Goal: Task Accomplishment & Management: Manage account settings

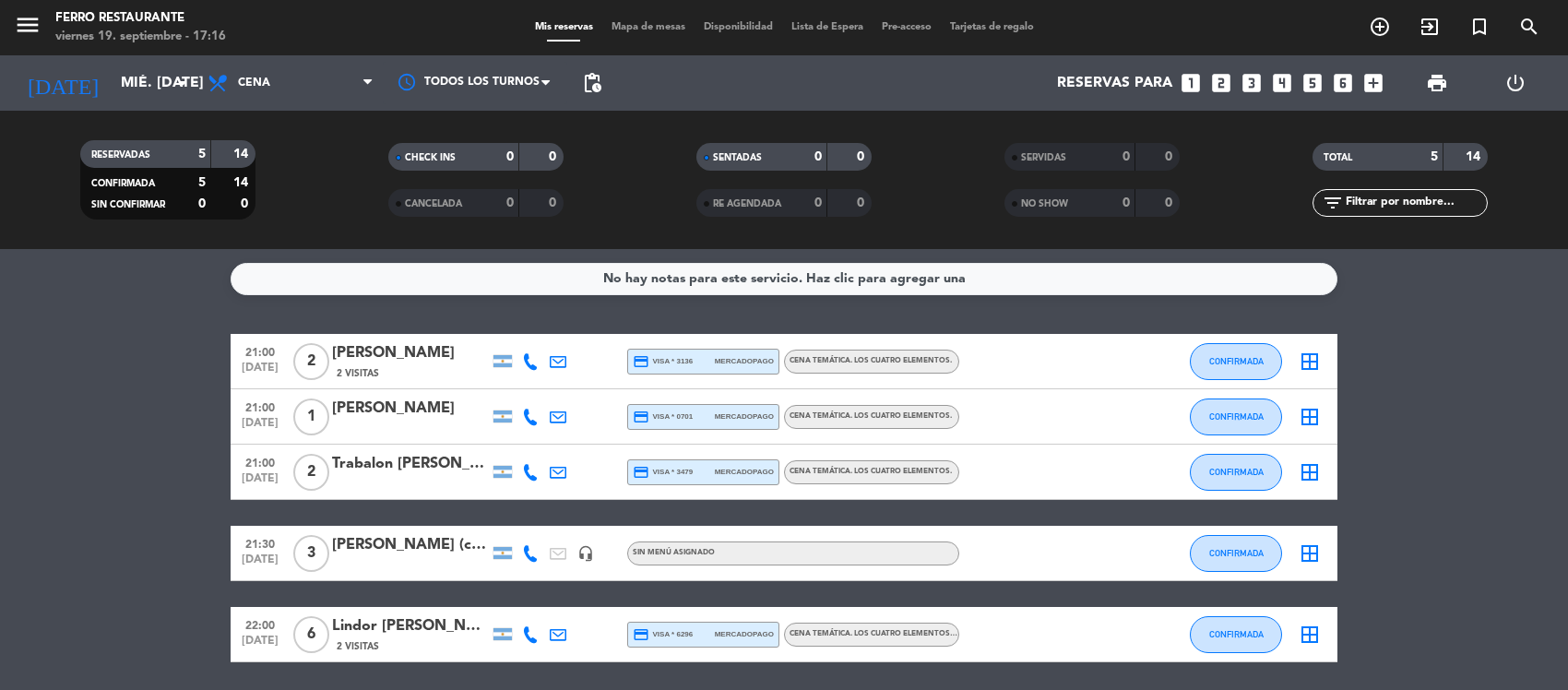
click at [150, 49] on div "menu Ferro Restaurante viernes 19. septiembre - 17:16 Mis reservas Mapa de mesa…" at bounding box center [784, 28] width 1568 height 56
click at [155, 73] on input "mié. [DATE]" at bounding box center [208, 83] width 195 height 36
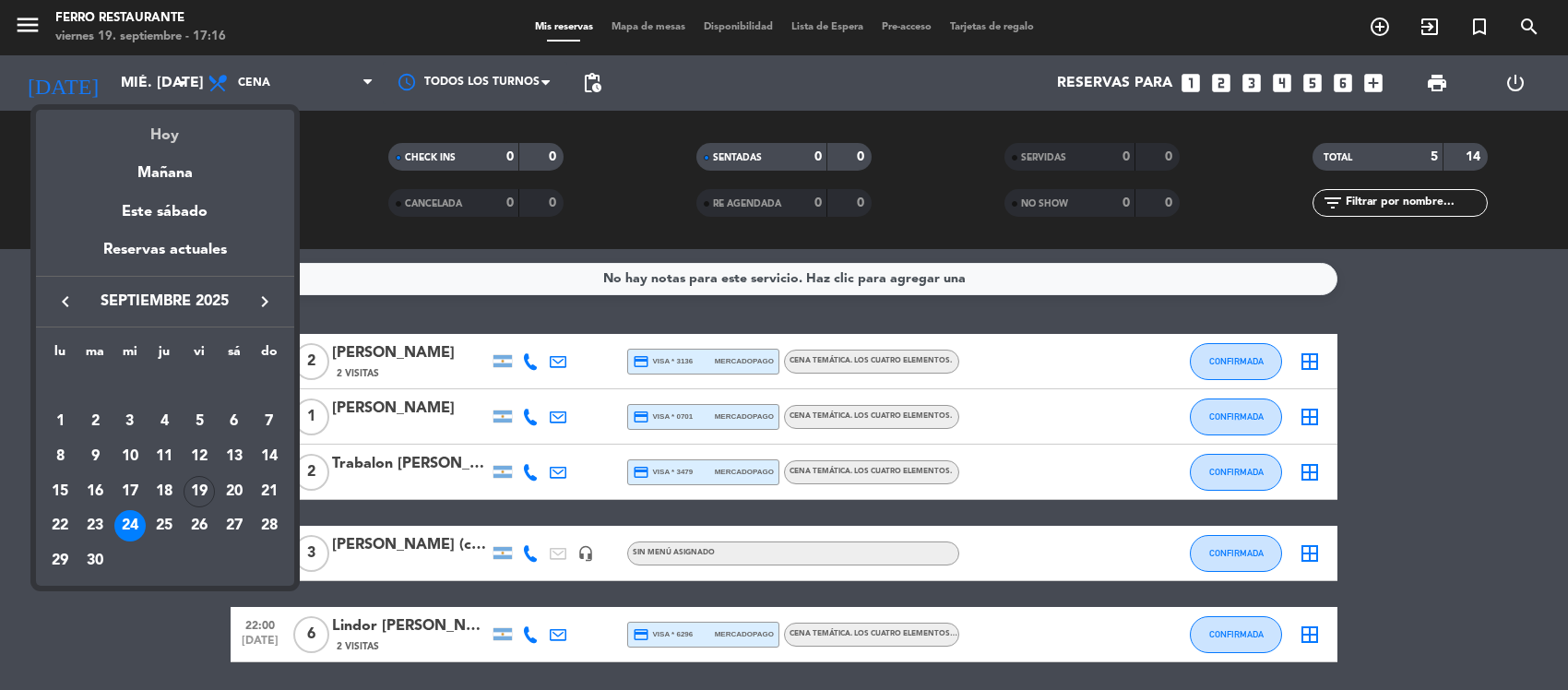
click at [164, 131] on div "Hoy" at bounding box center [165, 129] width 258 height 38
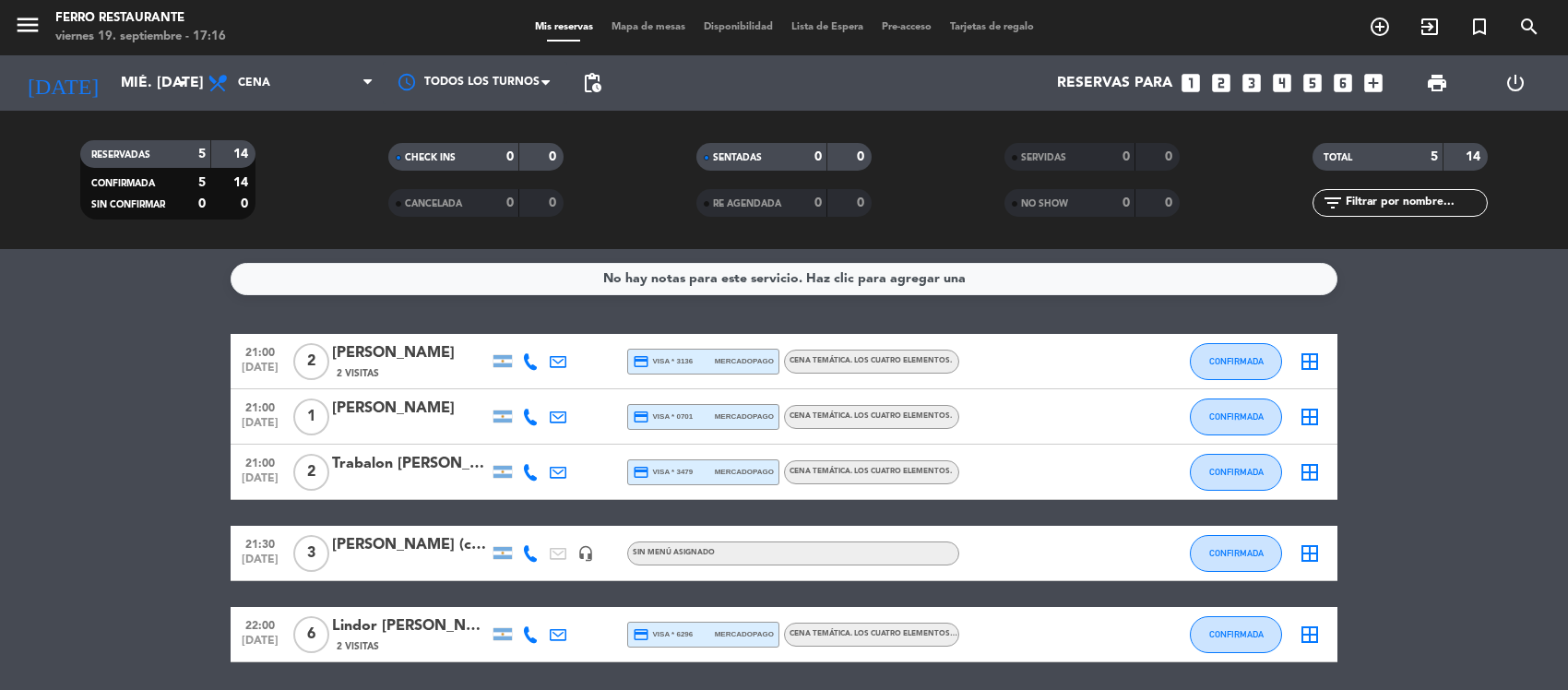
type input "vie. [DATE]"
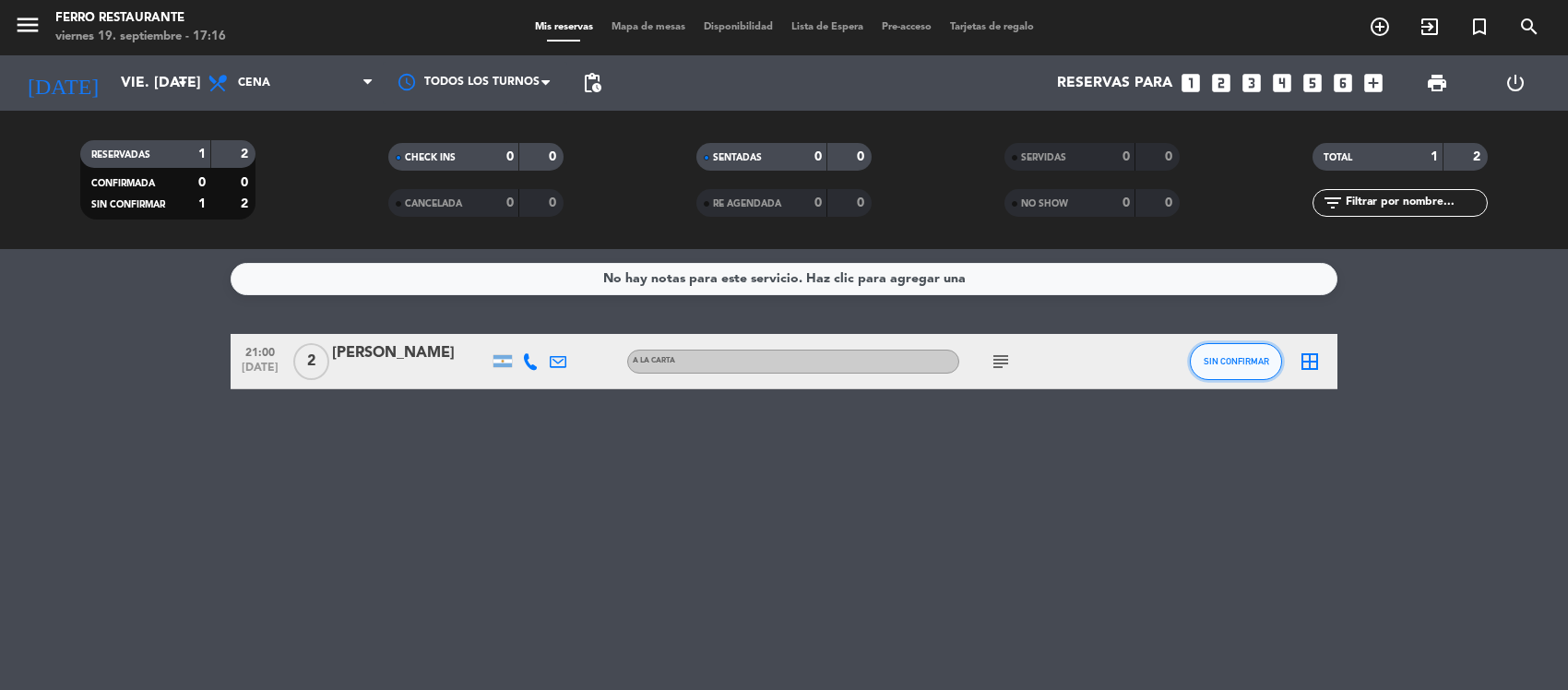
click at [1205, 380] on button "SIN CONFIRMAR" at bounding box center [1236, 361] width 92 height 37
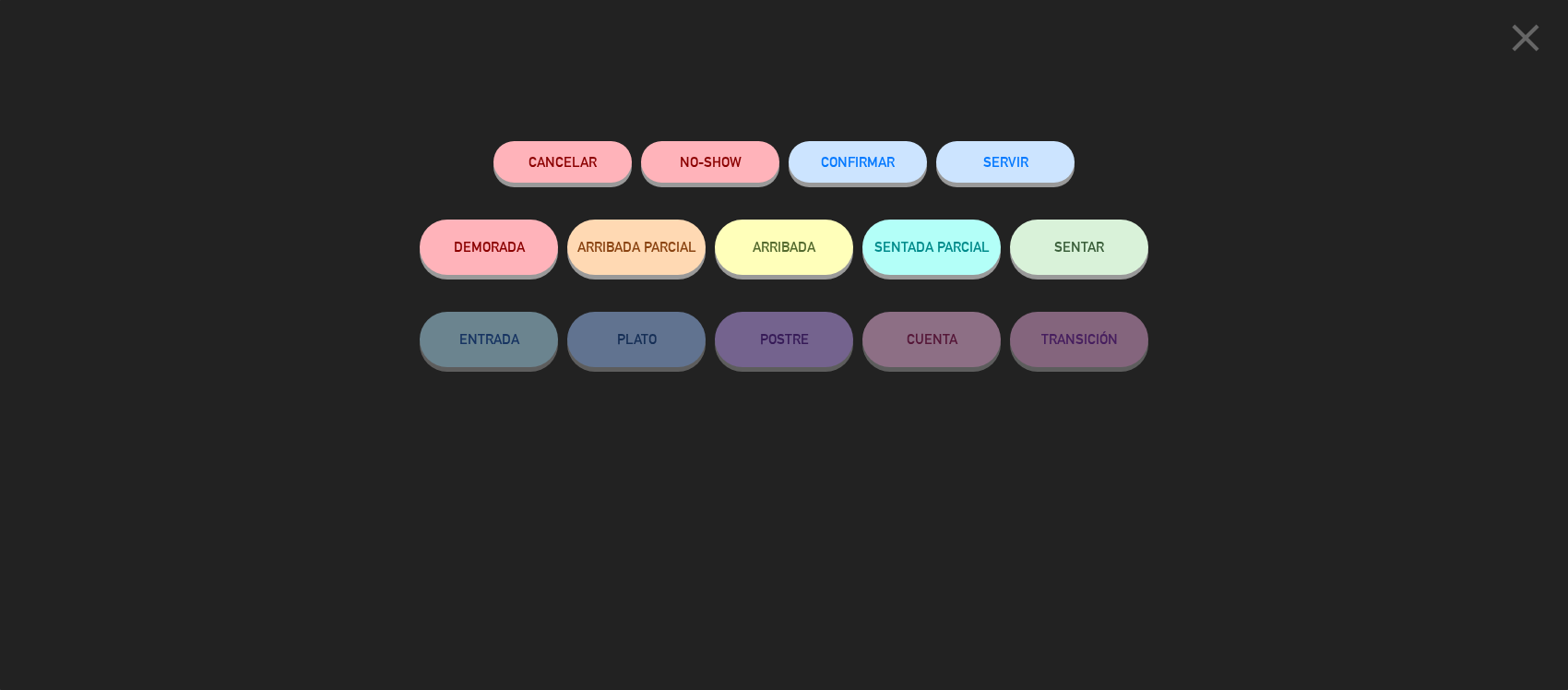
click at [894, 170] on span "CONFIRMAR" at bounding box center [857, 162] width 73 height 16
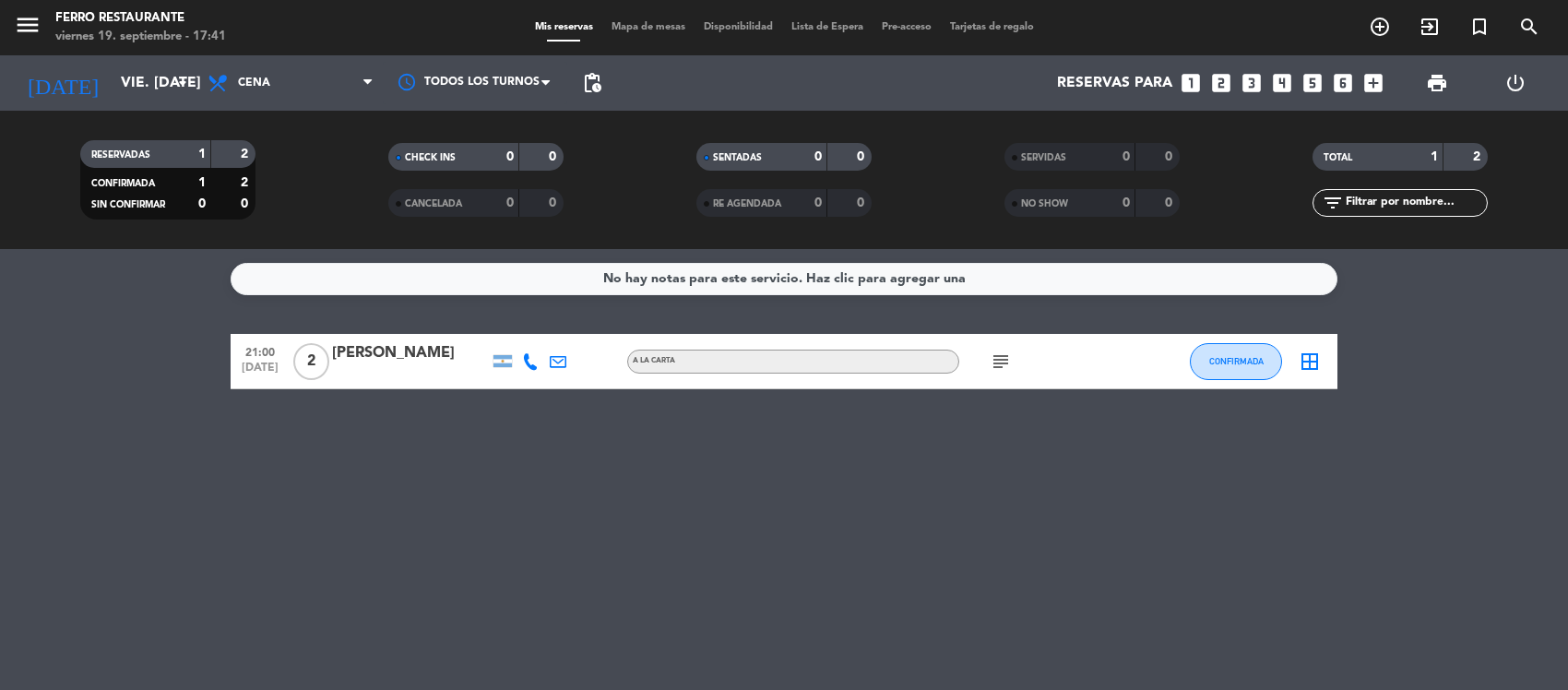
click at [1273, 84] on icon "looks_4" at bounding box center [1281, 83] width 24 height 24
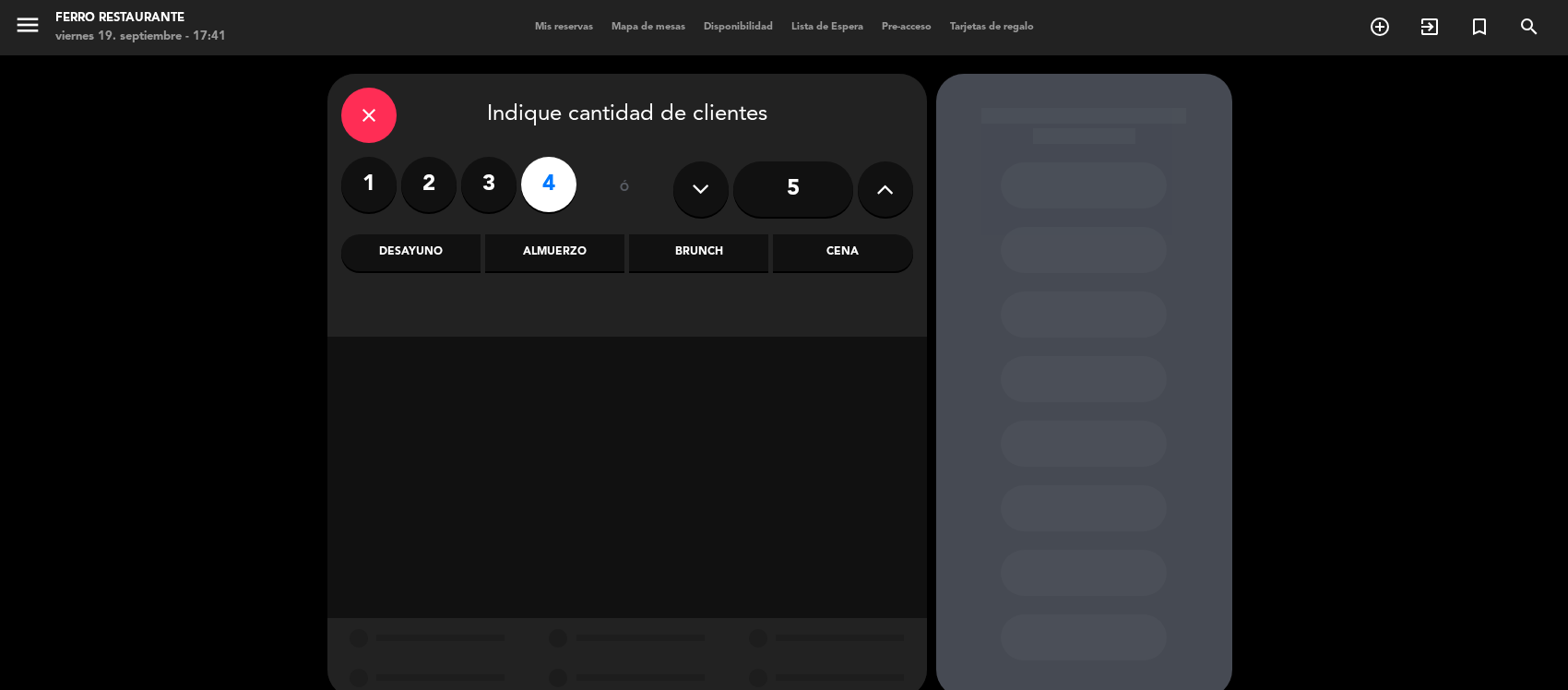
click at [559, 250] on div "Almuerzo" at bounding box center [555, 252] width 139 height 37
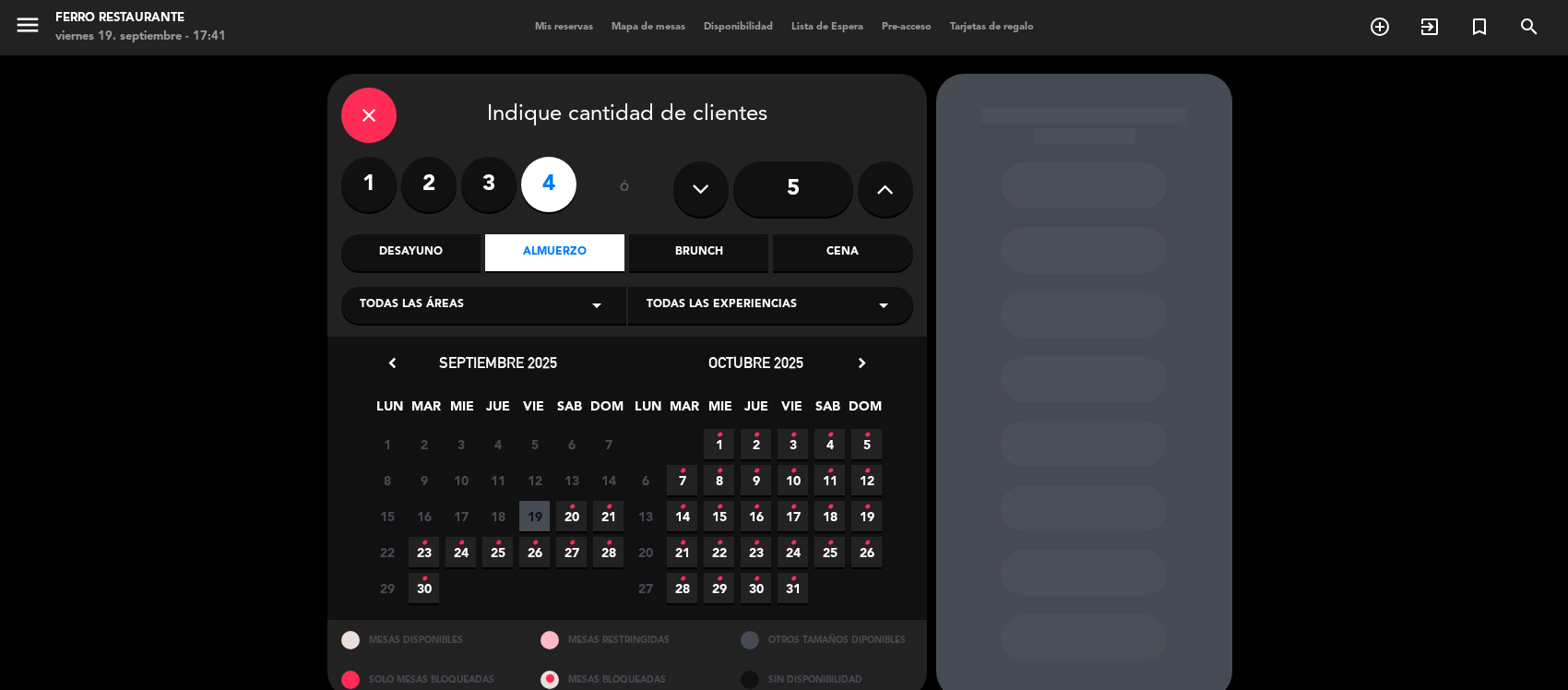
click at [565, 522] on span "20 •" at bounding box center [571, 516] width 31 height 31
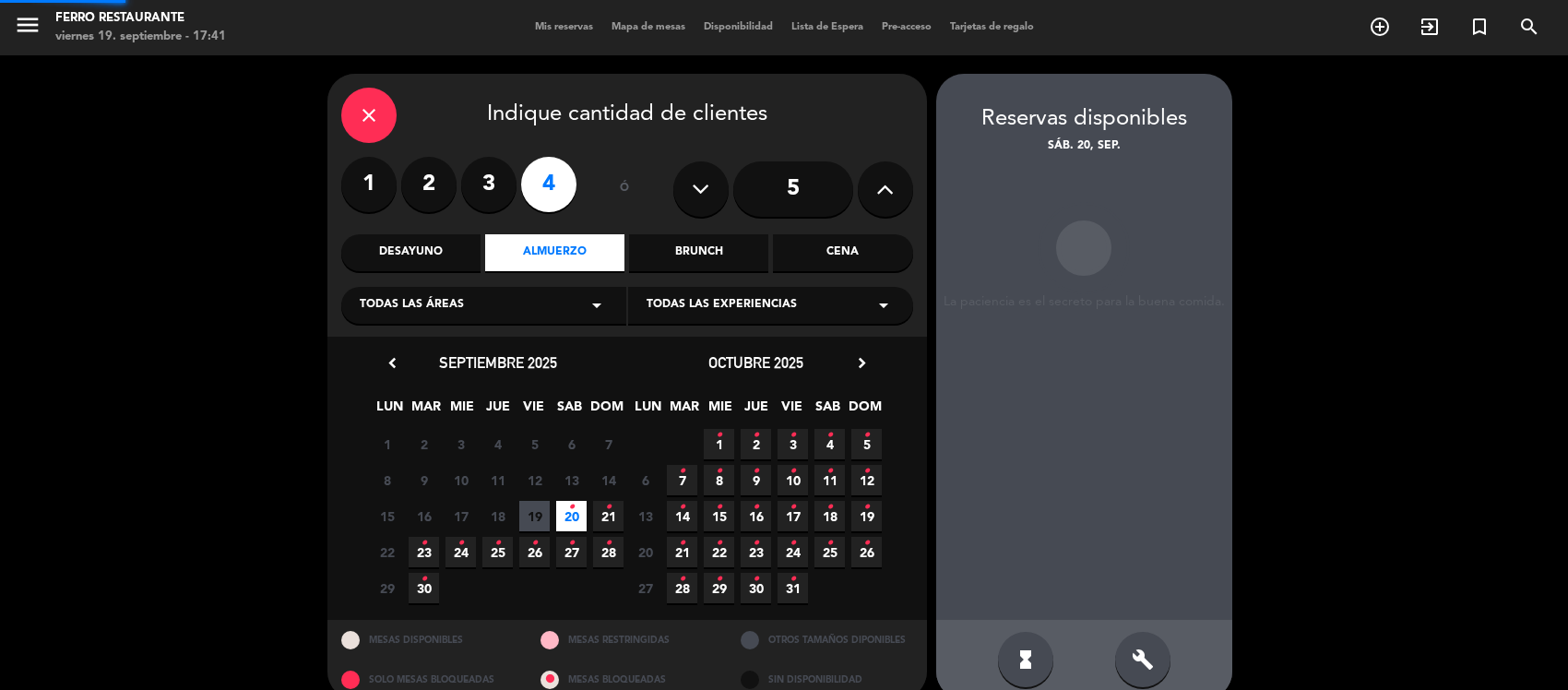
scroll to position [39, 0]
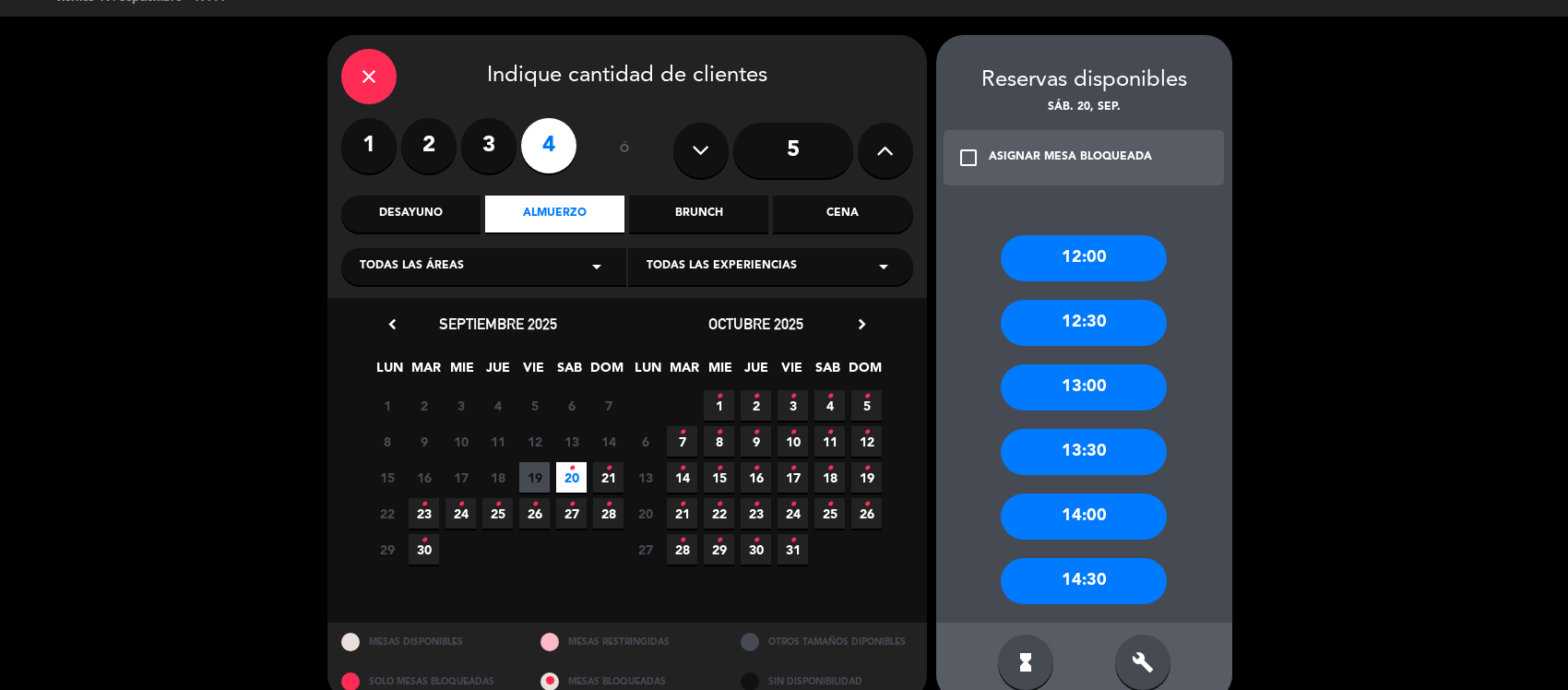
click at [1134, 395] on div "13:00" at bounding box center [1083, 387] width 166 height 46
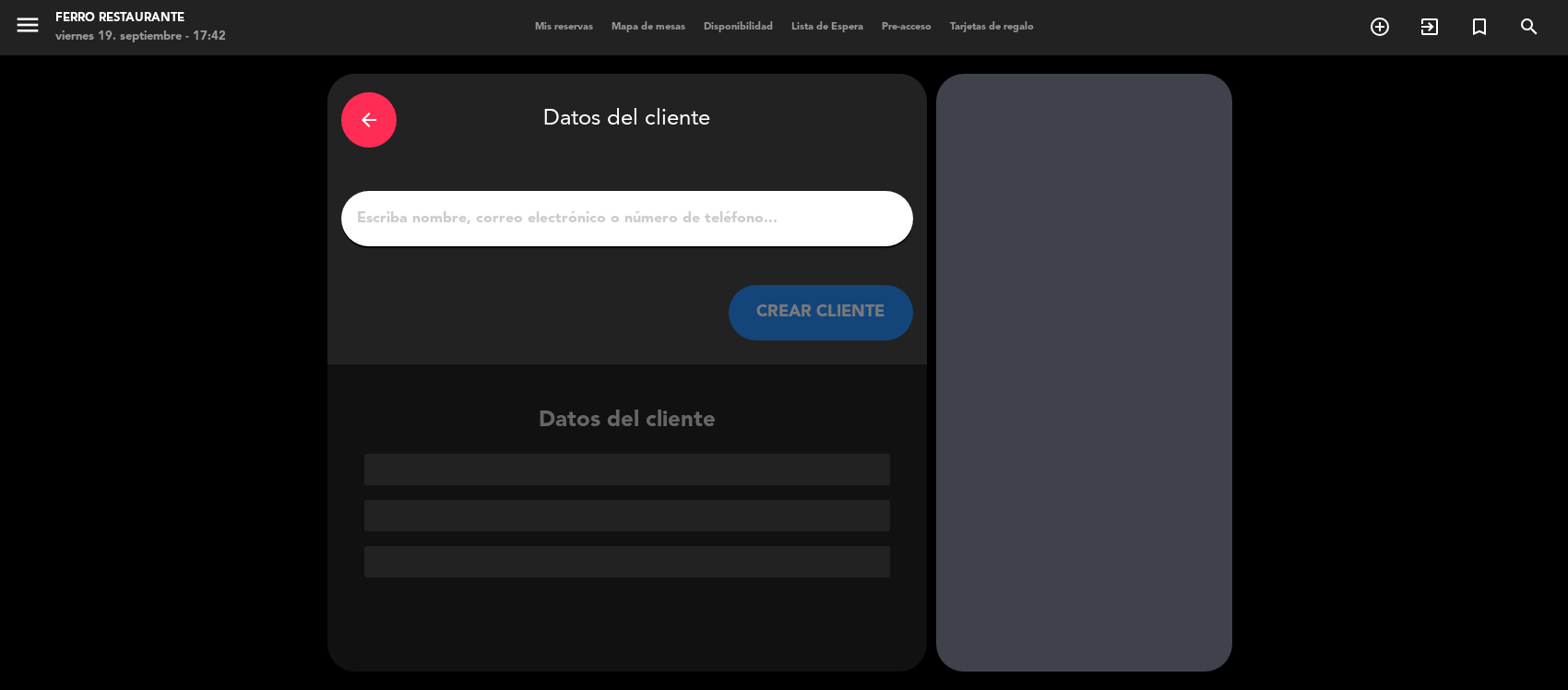
click at [787, 222] on input "1" at bounding box center [627, 218] width 544 height 26
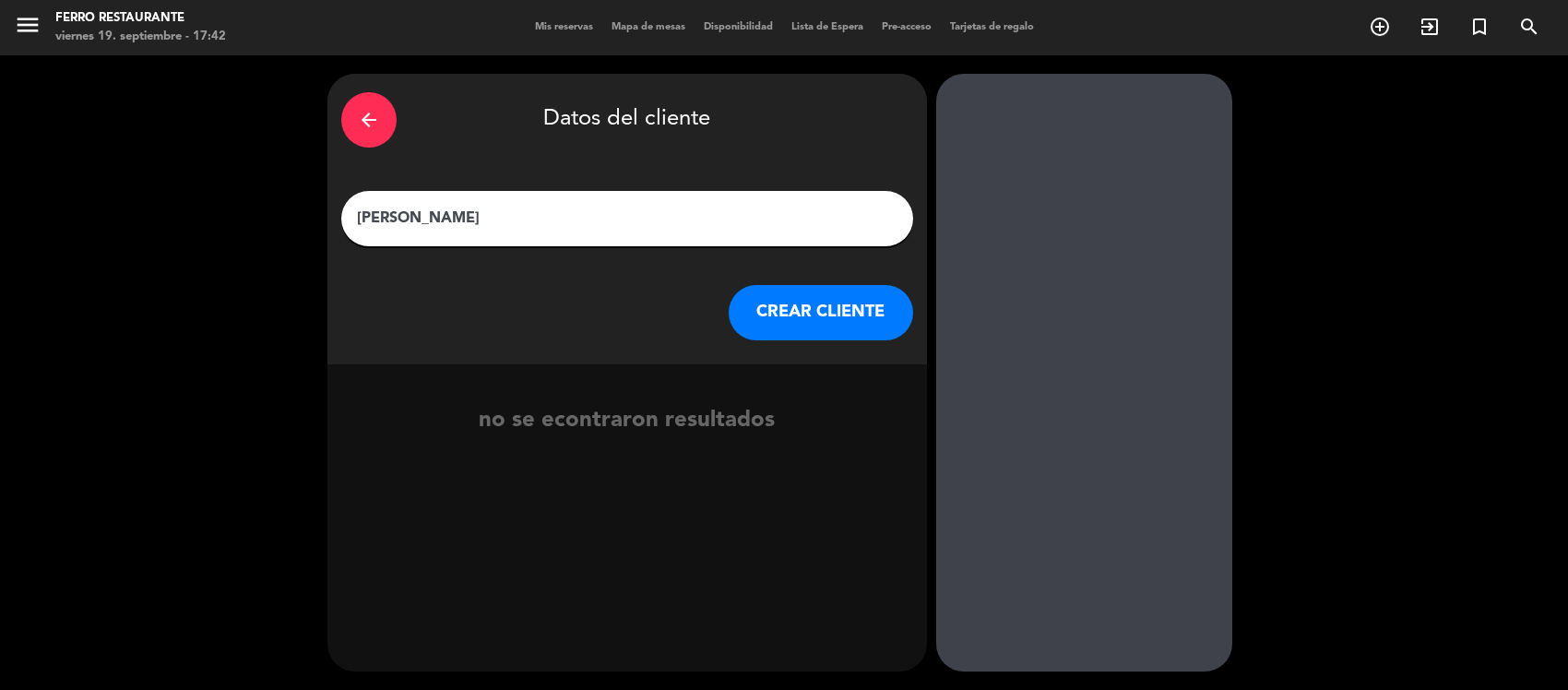
type input "[PERSON_NAME]"
click at [877, 341] on button "CREAR CLIENTE" at bounding box center [821, 313] width 185 height 56
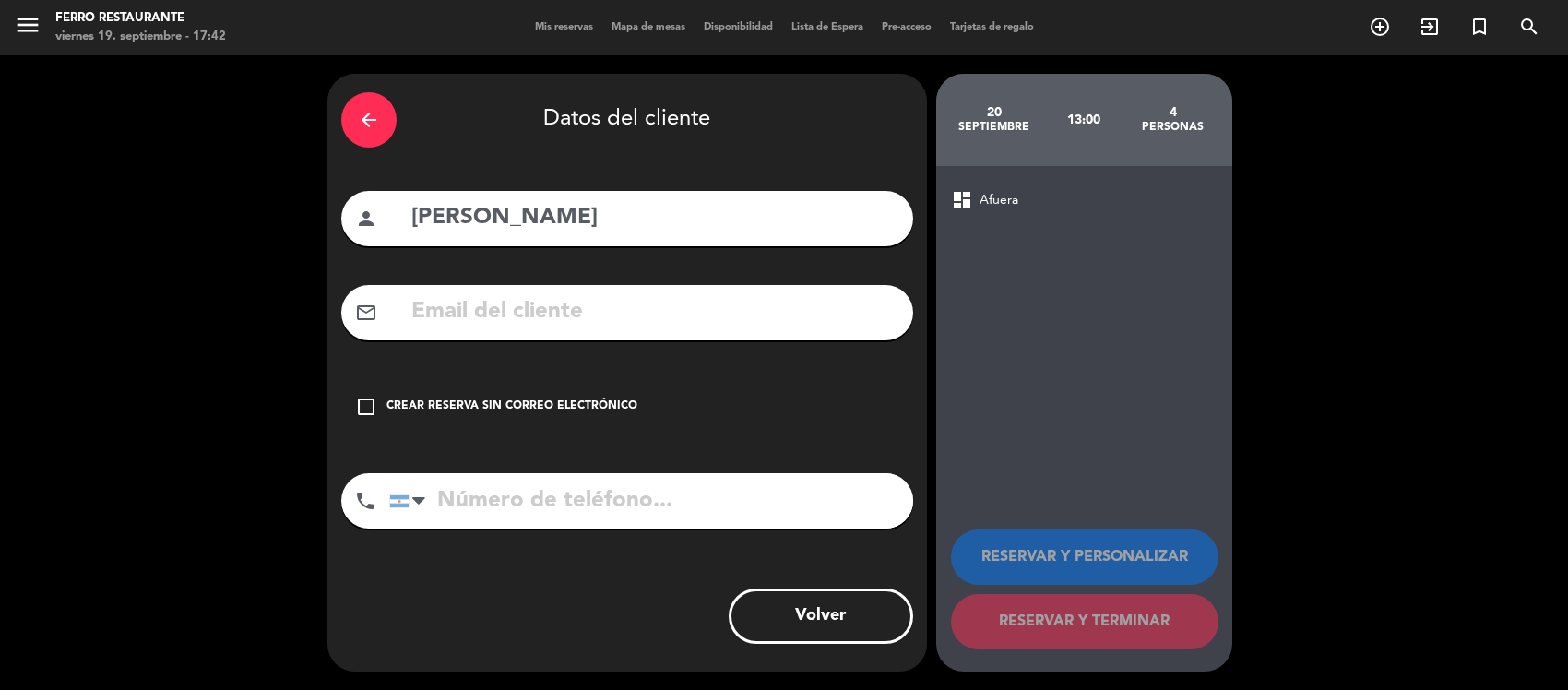
click at [588, 528] on input "tel" at bounding box center [651, 501] width 524 height 56
type input "3794634141"
click at [556, 317] on input "text" at bounding box center [654, 312] width 489 height 38
paste input "[EMAIL_ADDRESS][DOMAIN_NAME]"
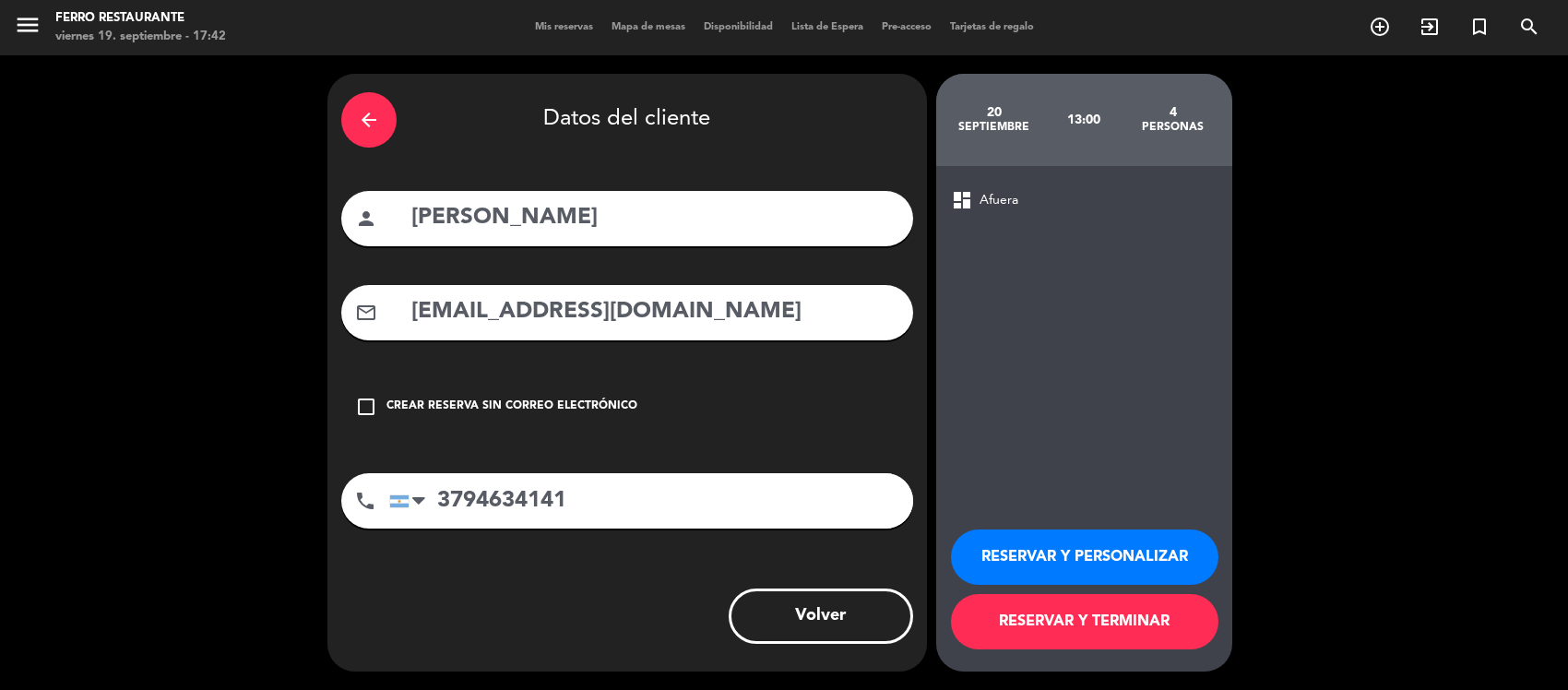
type input "[EMAIL_ADDRESS][DOMAIN_NAME]"
click at [1178, 630] on button "RESERVAR Y TERMINAR" at bounding box center [1084, 621] width 267 height 56
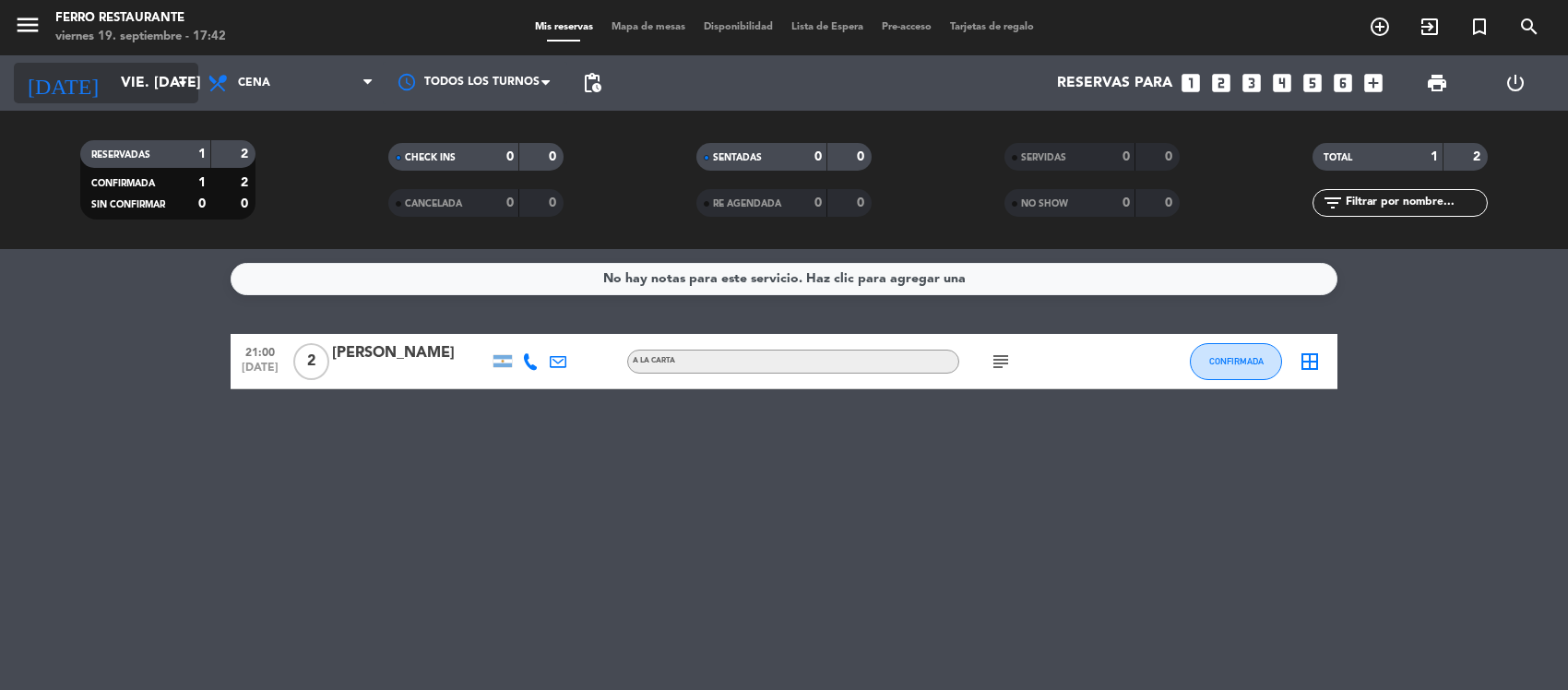
click at [159, 83] on input "vie. [DATE]" at bounding box center [208, 83] width 195 height 36
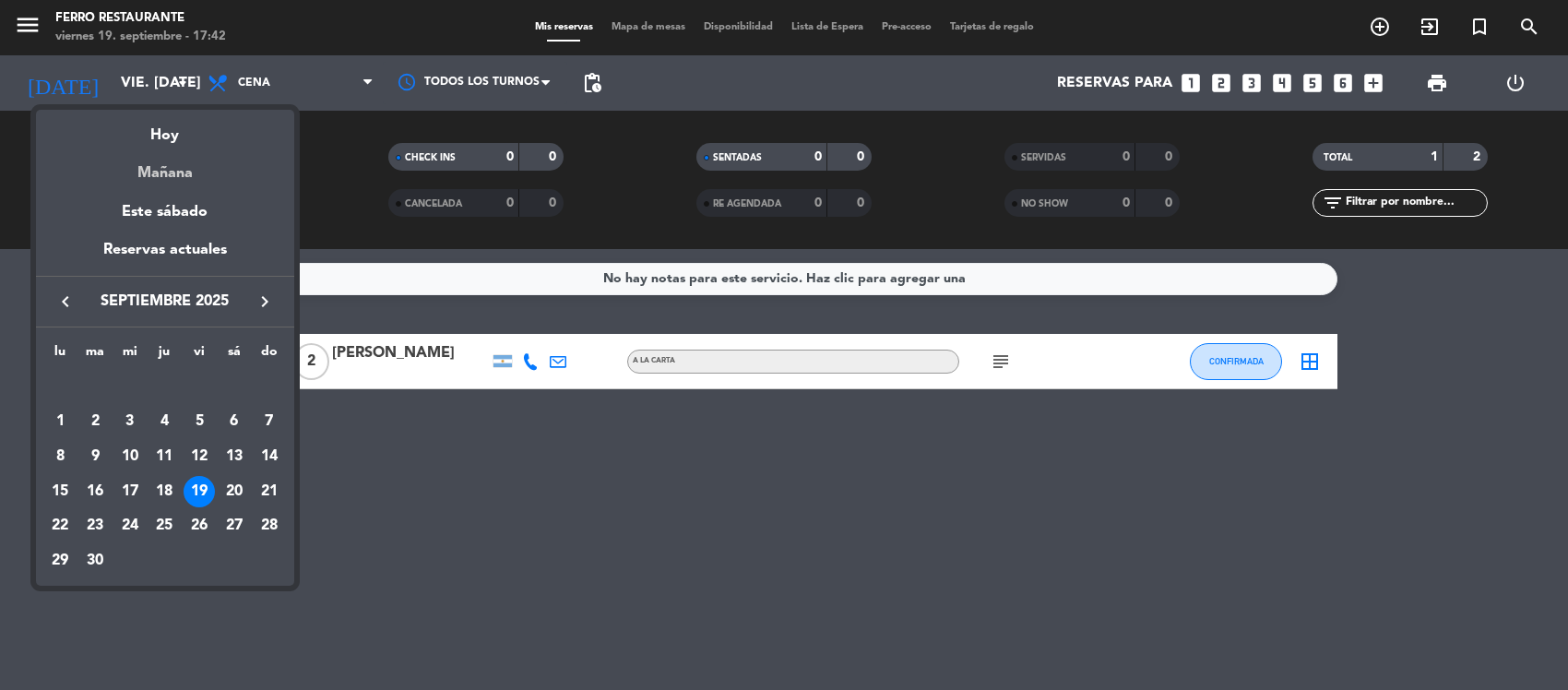
click at [219, 160] on div "Mañana" at bounding box center [165, 167] width 258 height 38
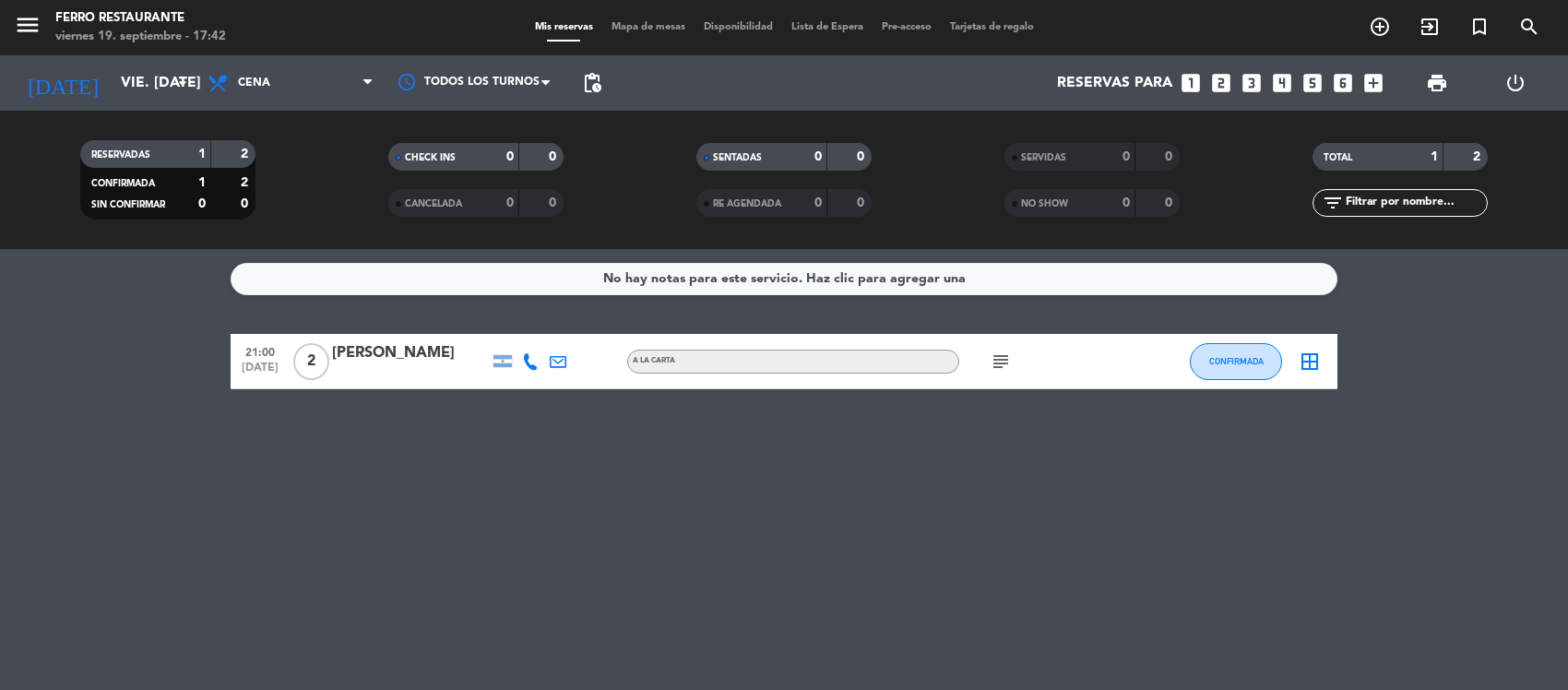
type input "sáb. [DATE]"
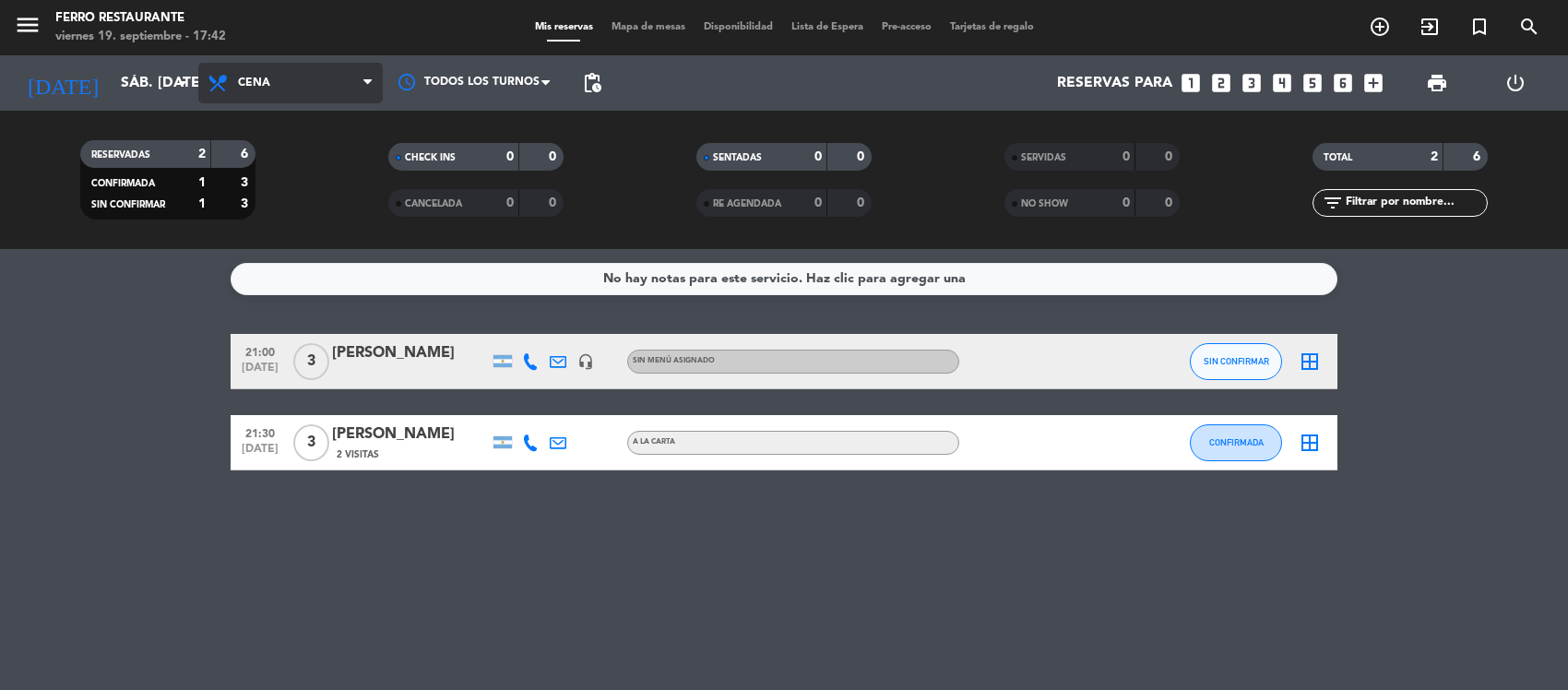
click at [293, 70] on span "Cena" at bounding box center [291, 82] width 185 height 41
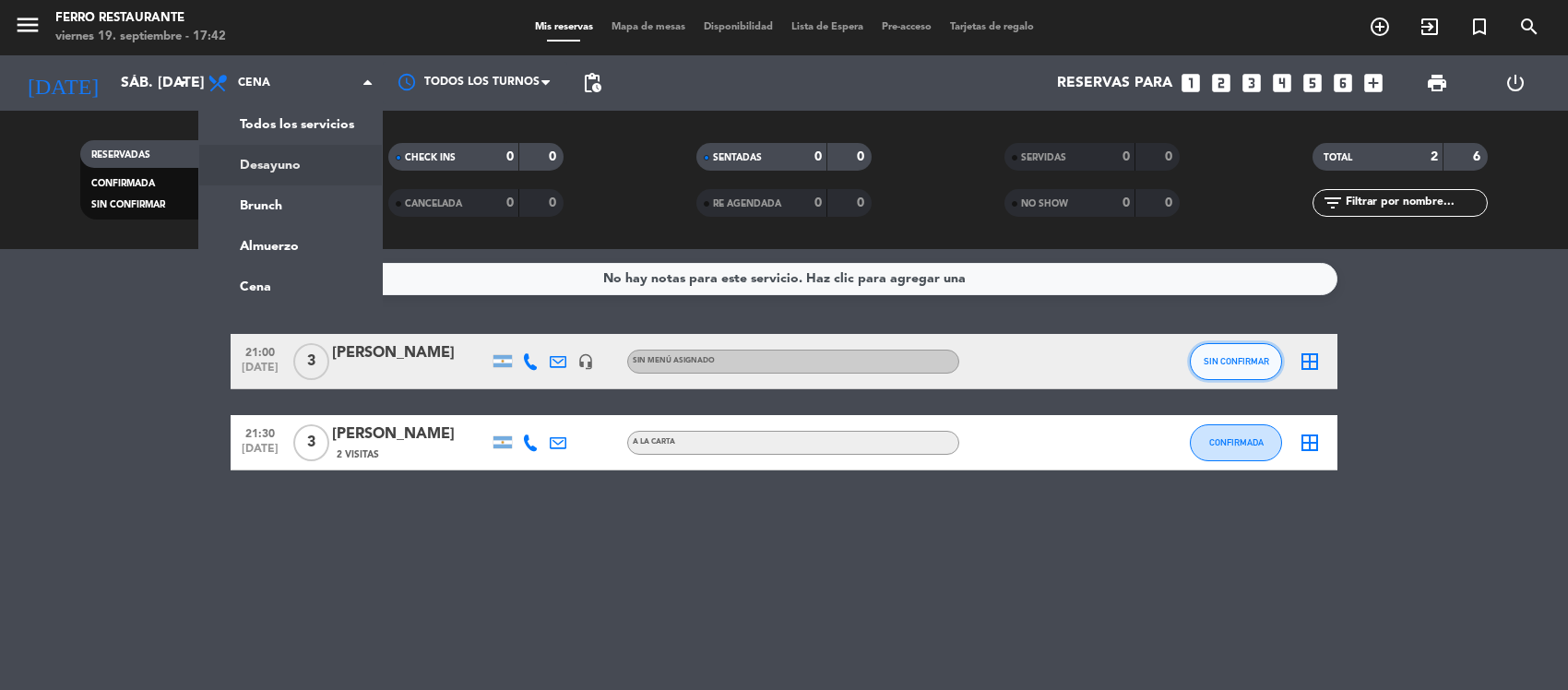
click at [1236, 356] on button "SIN CONFIRMAR" at bounding box center [1236, 361] width 92 height 37
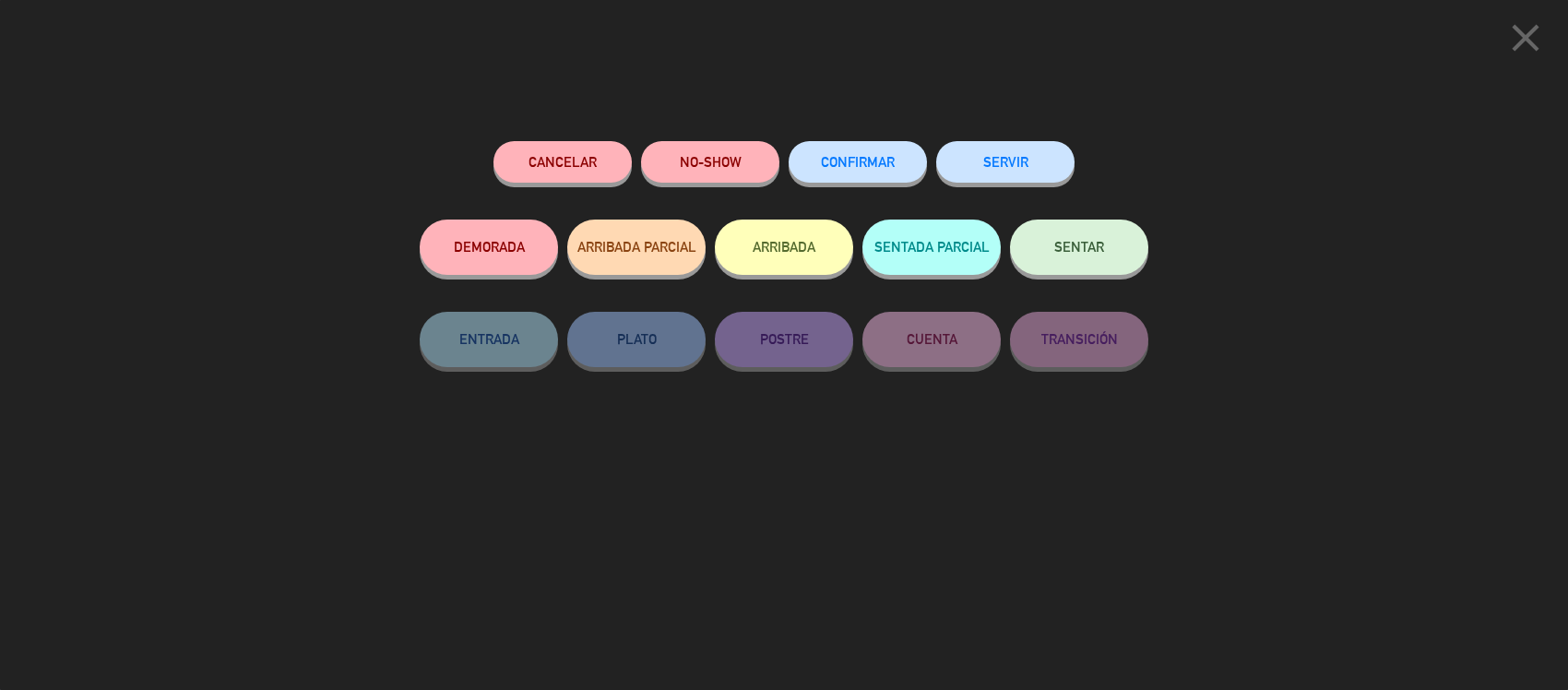
click at [831, 163] on span "CONFIRMAR" at bounding box center [857, 162] width 73 height 16
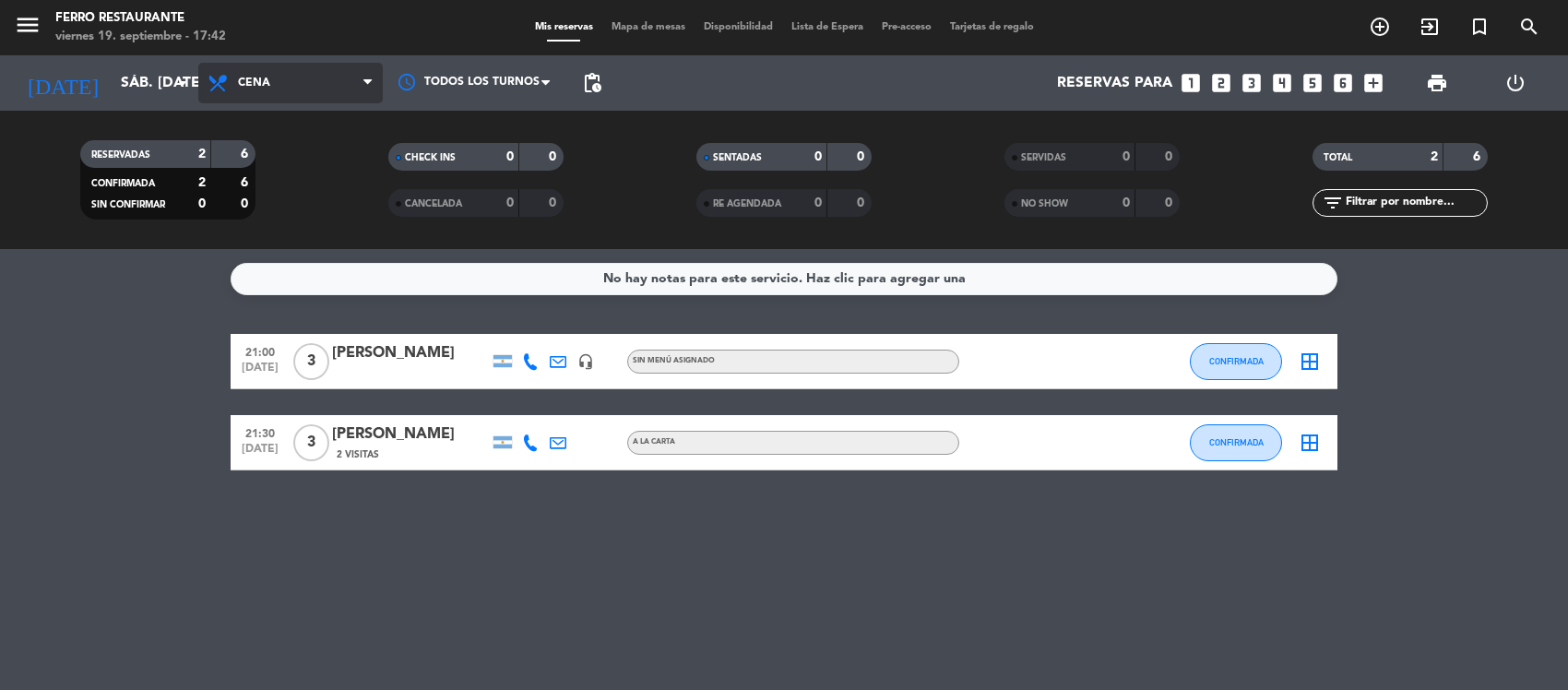
click at [283, 71] on span "Cena" at bounding box center [291, 82] width 185 height 41
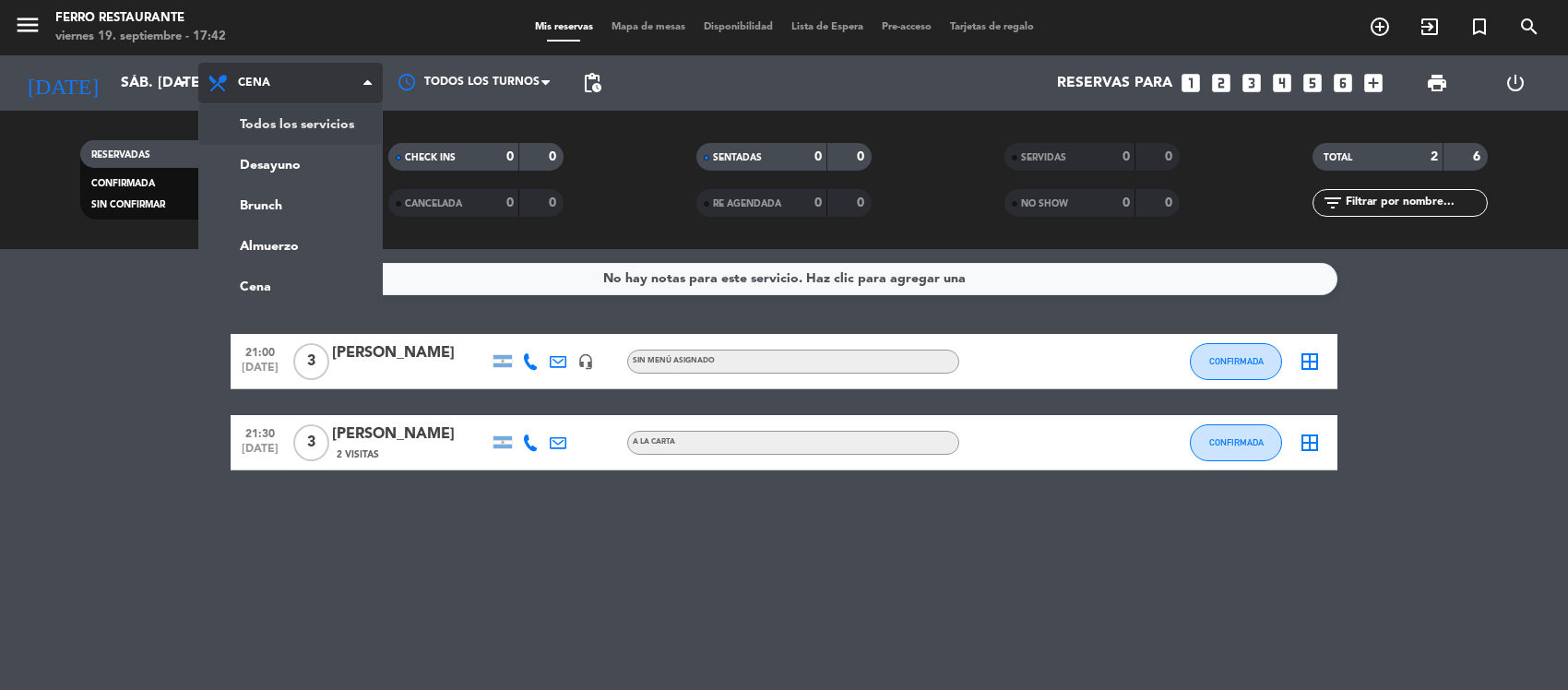
click at [265, 113] on div "menu Ferro Restaurante viernes 19. septiembre - 17:42 Mis reservas Mapa de mesa…" at bounding box center [784, 124] width 1568 height 249
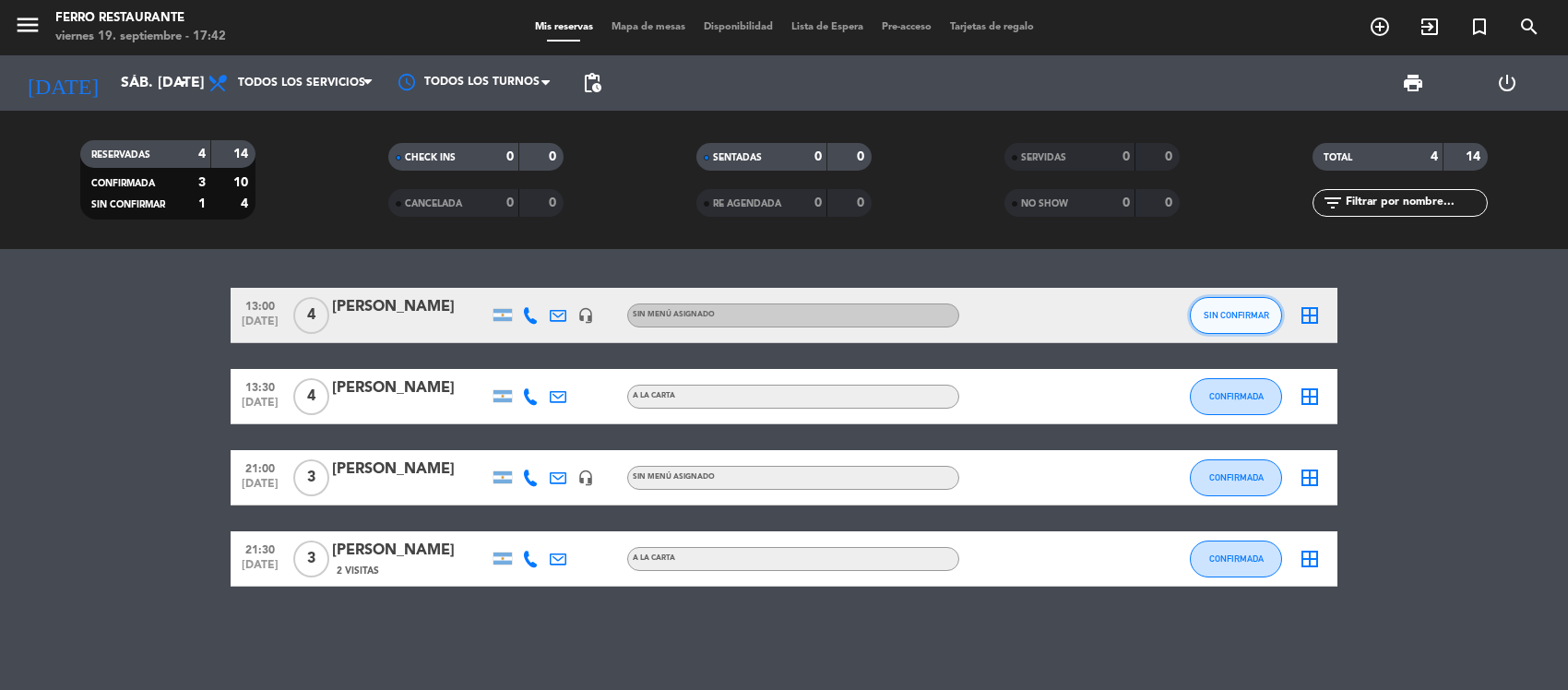
click at [1239, 320] on span "SIN CONFIRMAR" at bounding box center [1237, 315] width 65 height 10
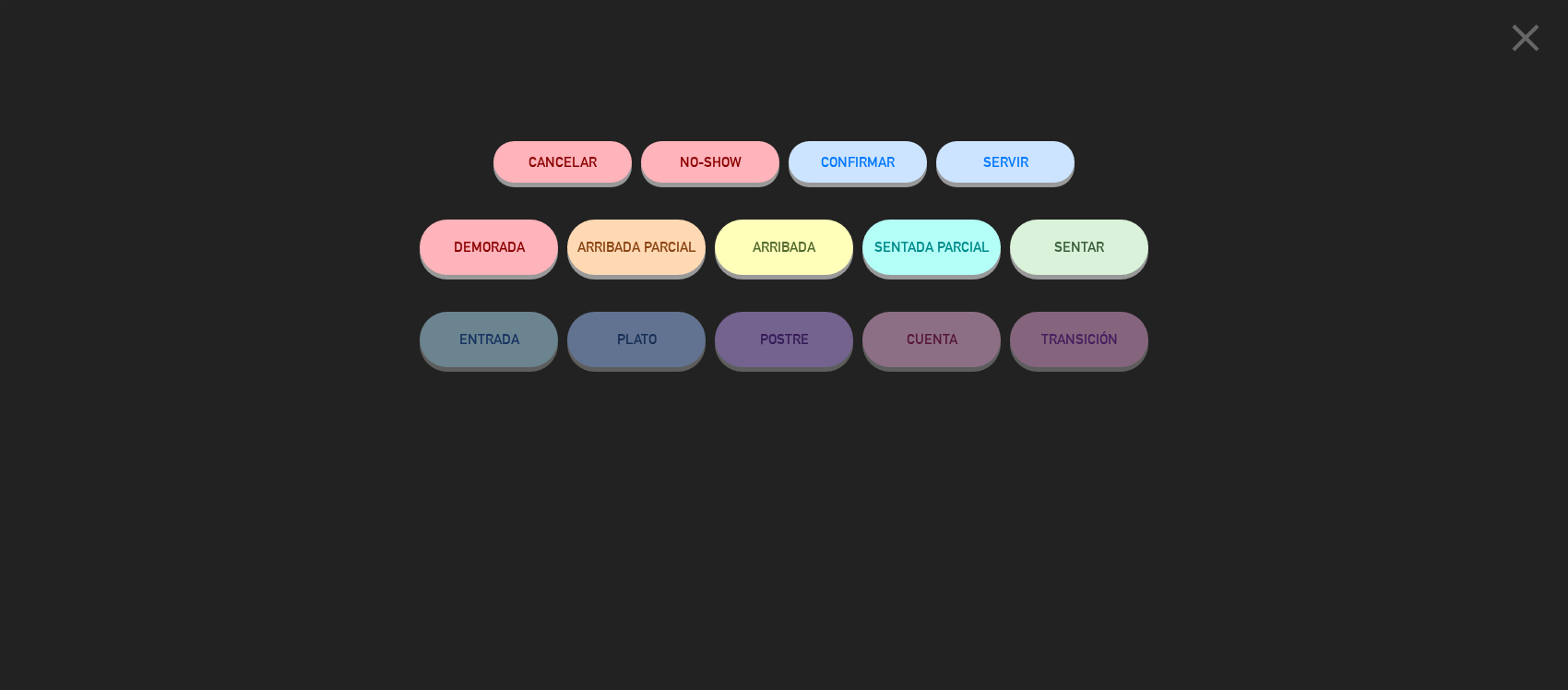
click at [877, 153] on button "CONFIRMAR" at bounding box center [856, 162] width 138 height 42
